Goal: Information Seeking & Learning: Learn about a topic

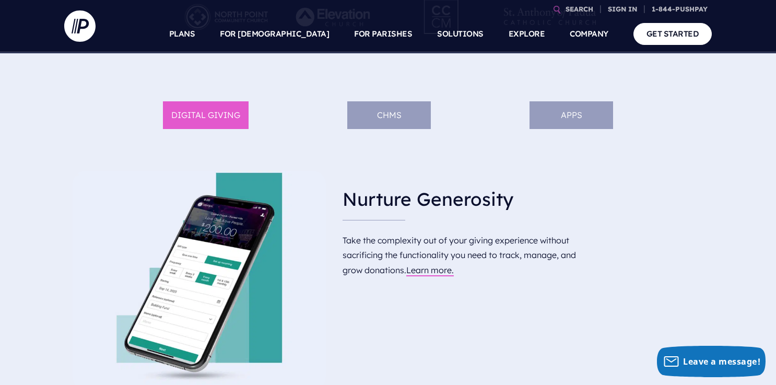
scroll to position [500, 0]
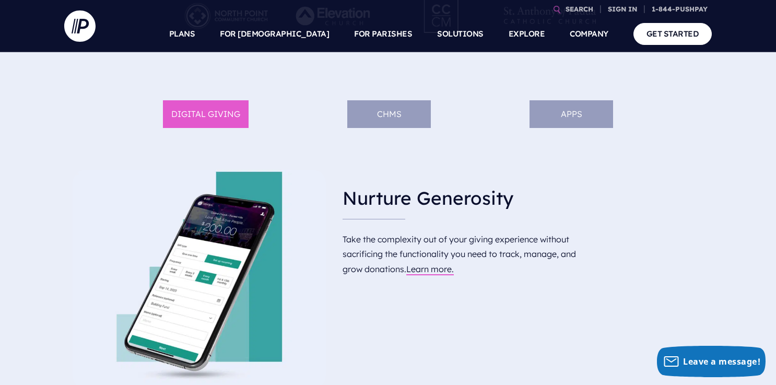
click at [392, 116] on li "ChMS" at bounding box center [389, 114] width 84 height 28
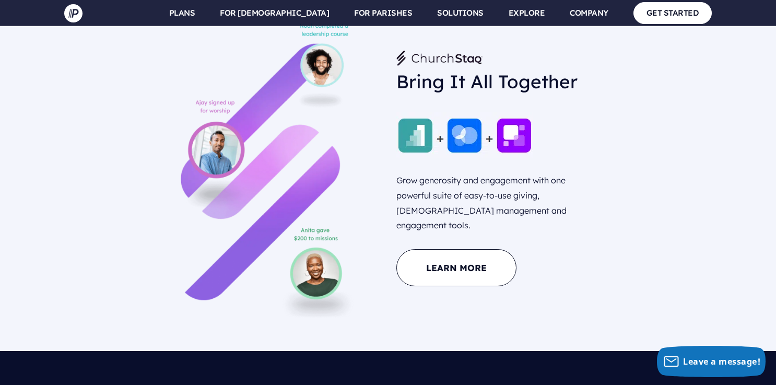
scroll to position [953, 0]
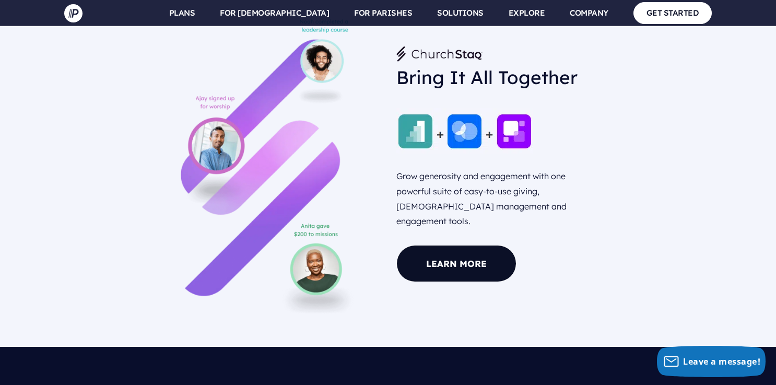
click at [460, 253] on link "Learn More" at bounding box center [456, 263] width 120 height 37
